Goal: Navigation & Orientation: Find specific page/section

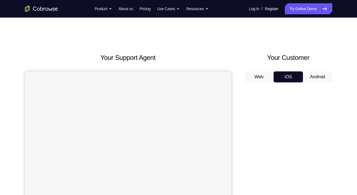
scroll to position [54, 0]
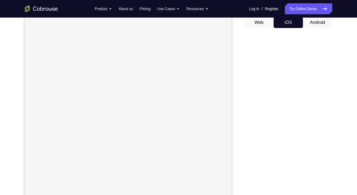
click at [319, 20] on button "Android" at bounding box center [317, 22] width 29 height 11
click at [285, 20] on button "iOS" at bounding box center [288, 22] width 29 height 11
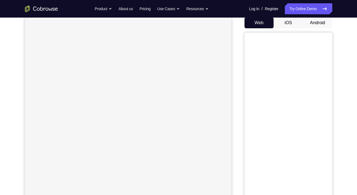
scroll to position [54, 0]
click at [316, 21] on button "Android" at bounding box center [317, 22] width 29 height 11
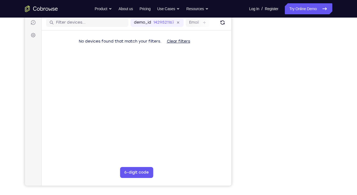
scroll to position [69, 0]
click at [192, 100] on main "demo_id 1429521167 1429521167 Email User ID Device ID Device name 6-digit code …" at bounding box center [136, 107] width 190 height 184
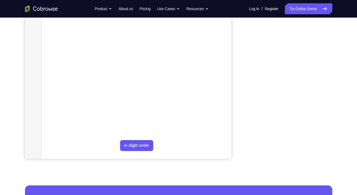
scroll to position [70, 0]
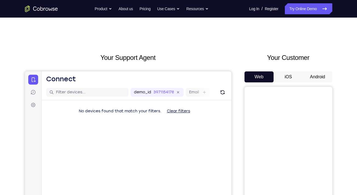
click at [322, 76] on button "Android" at bounding box center [317, 76] width 29 height 11
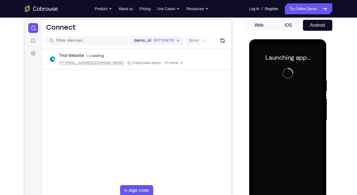
click at [295, 118] on div at bounding box center [288, 120] width 69 height 154
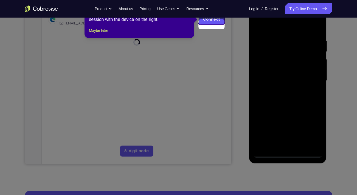
scroll to position [82, 0]
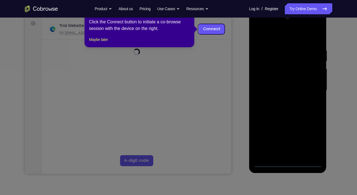
click at [289, 142] on icon at bounding box center [181, 97] width 362 height 195
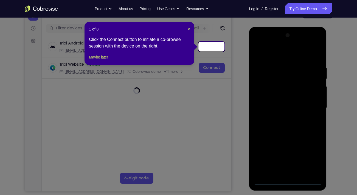
scroll to position [64, 0]
click at [188, 30] on span "×" at bounding box center [189, 29] width 2 height 4
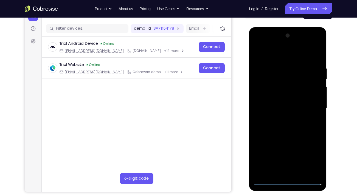
click at [289, 179] on div at bounding box center [288, 108] width 69 height 154
click at [314, 157] on div at bounding box center [288, 108] width 69 height 154
click at [275, 56] on div at bounding box center [288, 108] width 69 height 154
click at [312, 105] on div at bounding box center [288, 108] width 69 height 154
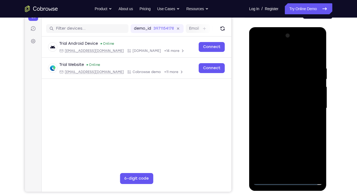
click at [280, 117] on div at bounding box center [288, 108] width 69 height 154
click at [278, 103] on div at bounding box center [288, 108] width 69 height 154
click at [267, 116] on div at bounding box center [288, 108] width 69 height 154
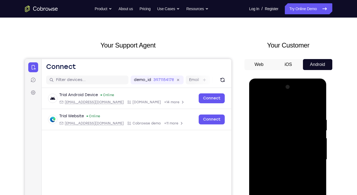
scroll to position [0, 0]
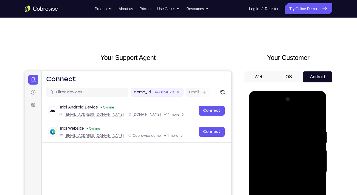
click at [260, 163] on div at bounding box center [288, 172] width 69 height 154
drag, startPoint x: 259, startPoint y: 165, endPoint x: 260, endPoint y: 162, distance: 3.9
click at [260, 162] on div at bounding box center [288, 172] width 69 height 154
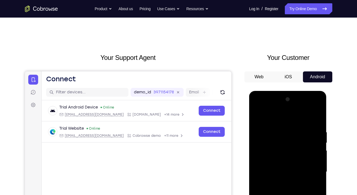
click at [314, 160] on div at bounding box center [288, 172] width 69 height 154
click at [280, 170] on div at bounding box center [288, 172] width 69 height 154
click at [275, 171] on div at bounding box center [288, 172] width 69 height 154
click at [273, 170] on div at bounding box center [288, 172] width 69 height 154
click at [281, 185] on div at bounding box center [288, 172] width 69 height 154
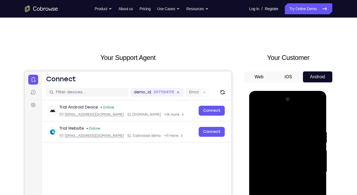
click at [260, 180] on div at bounding box center [288, 172] width 69 height 154
click at [262, 181] on div at bounding box center [288, 172] width 69 height 154
click at [274, 172] on div at bounding box center [288, 172] width 69 height 154
click at [284, 190] on div at bounding box center [288, 172] width 69 height 154
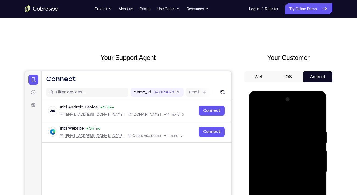
click at [286, 188] on div at bounding box center [288, 172] width 69 height 154
click at [285, 185] on div at bounding box center [288, 172] width 69 height 154
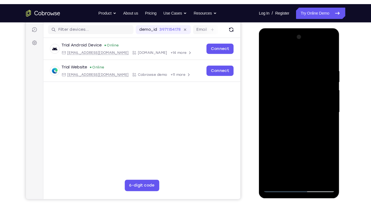
scroll to position [68, 0]
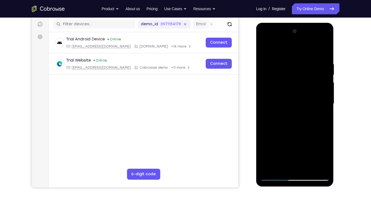
click at [303, 121] on div at bounding box center [294, 104] width 69 height 154
click at [268, 113] on div at bounding box center [294, 104] width 69 height 154
click at [287, 104] on div at bounding box center [294, 104] width 69 height 154
click at [291, 120] on div at bounding box center [294, 104] width 69 height 154
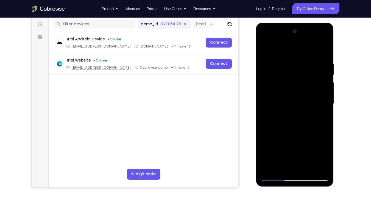
click at [291, 120] on div at bounding box center [294, 104] width 69 height 154
click at [286, 104] on div at bounding box center [294, 104] width 69 height 154
click at [308, 85] on div at bounding box center [294, 104] width 69 height 154
click at [298, 99] on div at bounding box center [294, 104] width 69 height 154
click at [301, 79] on div at bounding box center [294, 104] width 69 height 154
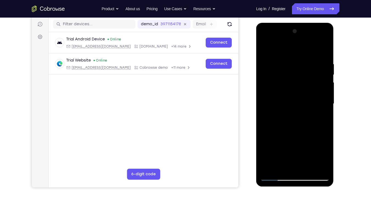
click at [293, 123] on div at bounding box center [294, 104] width 69 height 154
click at [307, 167] on div at bounding box center [294, 104] width 69 height 154
click at [325, 54] on div at bounding box center [294, 104] width 69 height 154
click at [308, 169] on div at bounding box center [294, 104] width 69 height 154
click at [289, 101] on div at bounding box center [294, 104] width 69 height 154
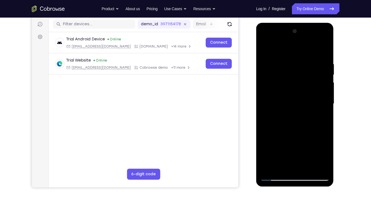
click at [290, 131] on div at bounding box center [294, 104] width 69 height 154
click at [285, 98] on div at bounding box center [294, 104] width 69 height 154
